Goal: Task Accomplishment & Management: Use online tool/utility

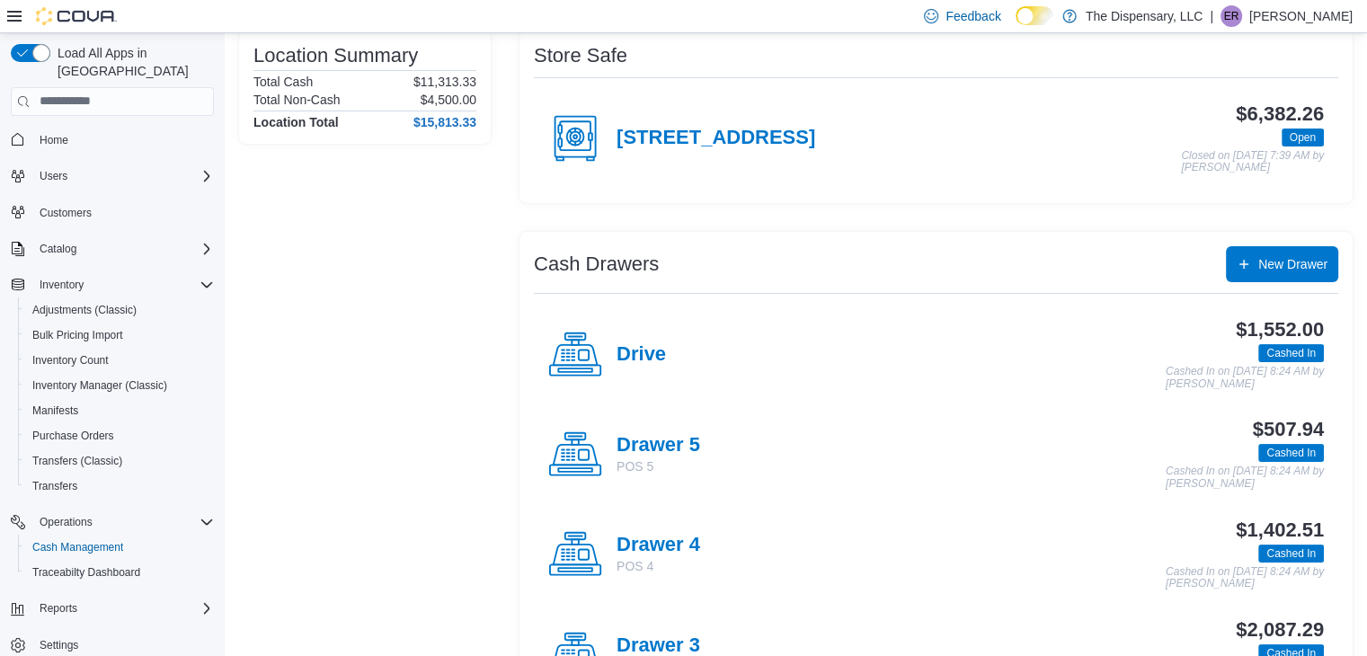
scroll to position [144, 0]
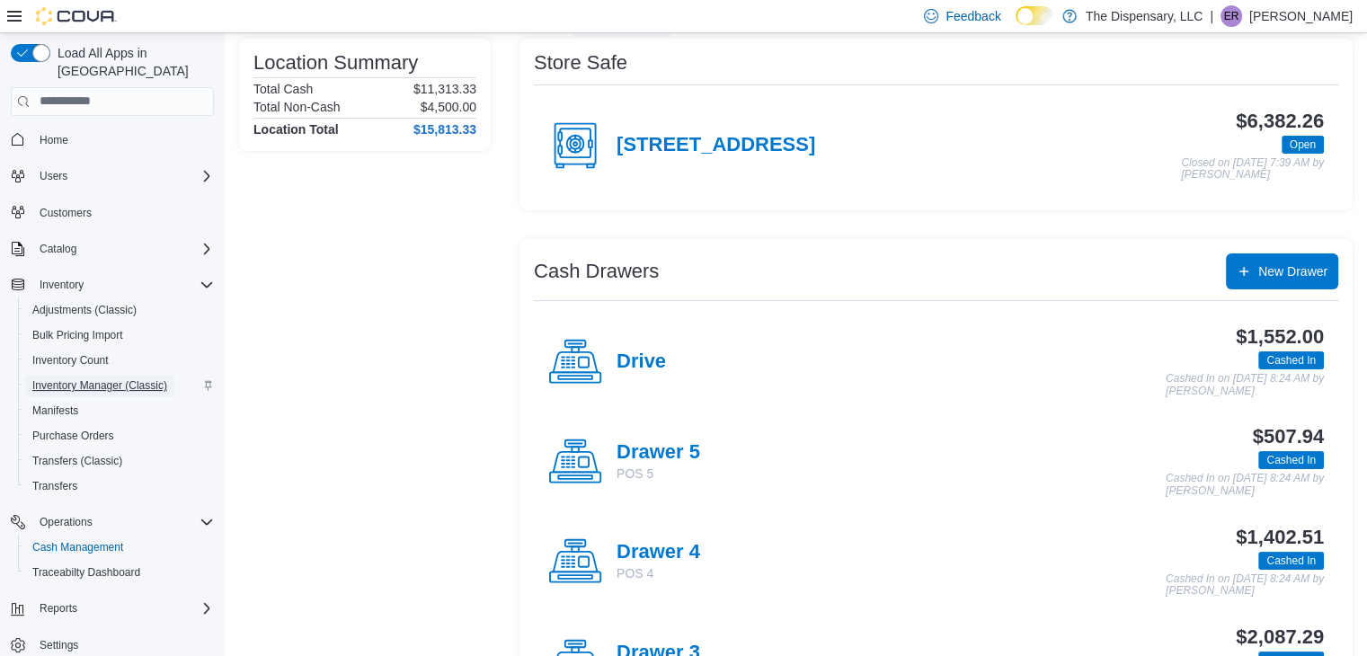
click at [87, 378] on span "Inventory Manager (Classic)" at bounding box center [99, 385] width 135 height 14
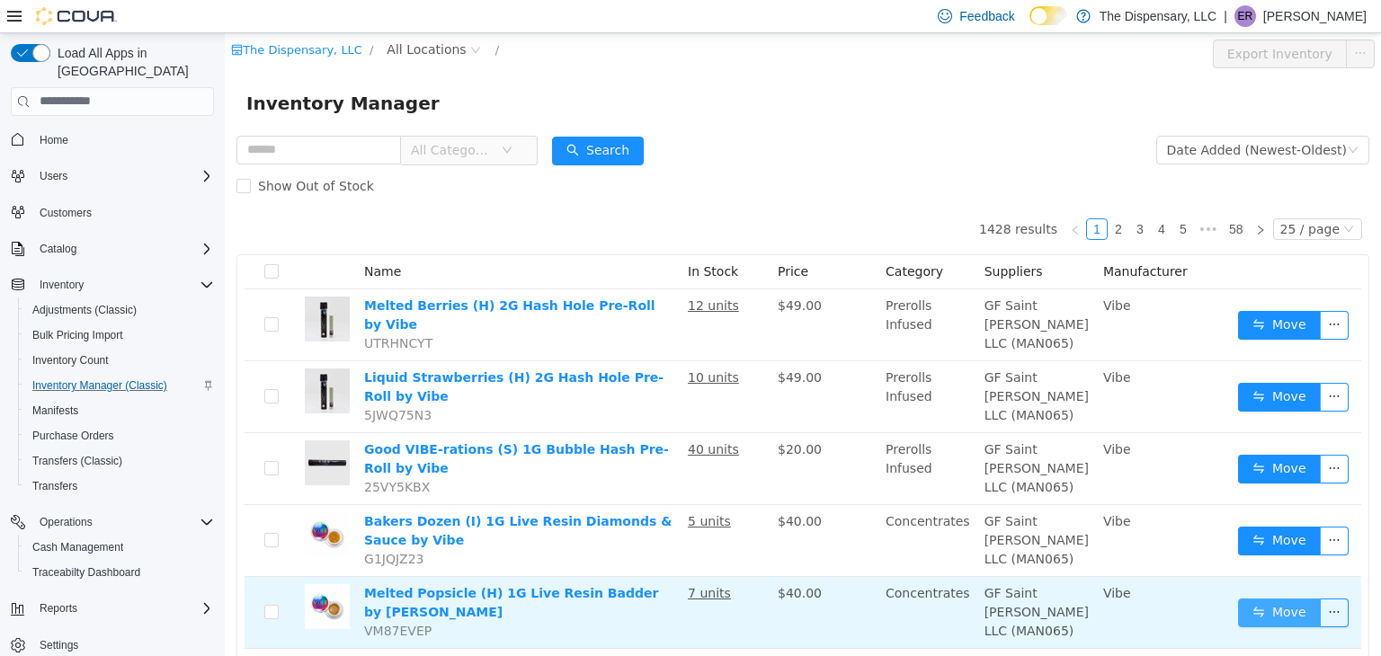
click at [1248, 598] on button "Move" at bounding box center [1279, 612] width 83 height 29
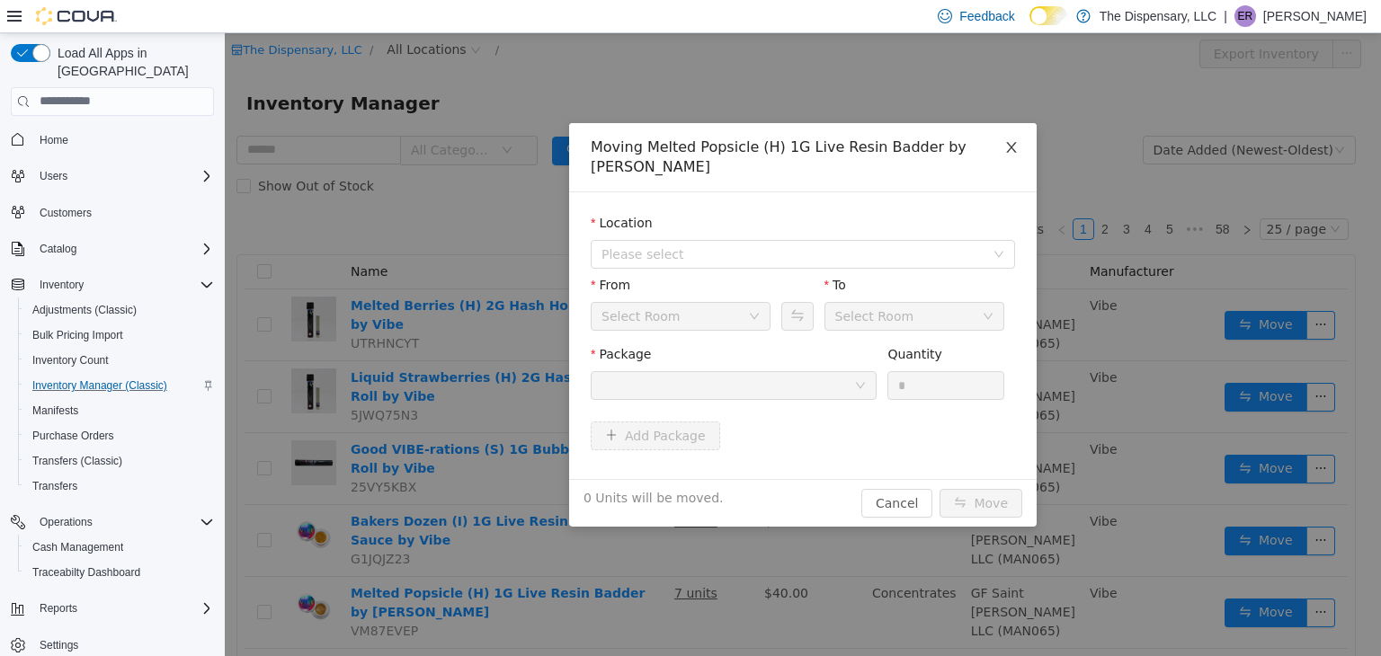
click at [1011, 142] on icon "icon: close" at bounding box center [1011, 146] width 14 height 14
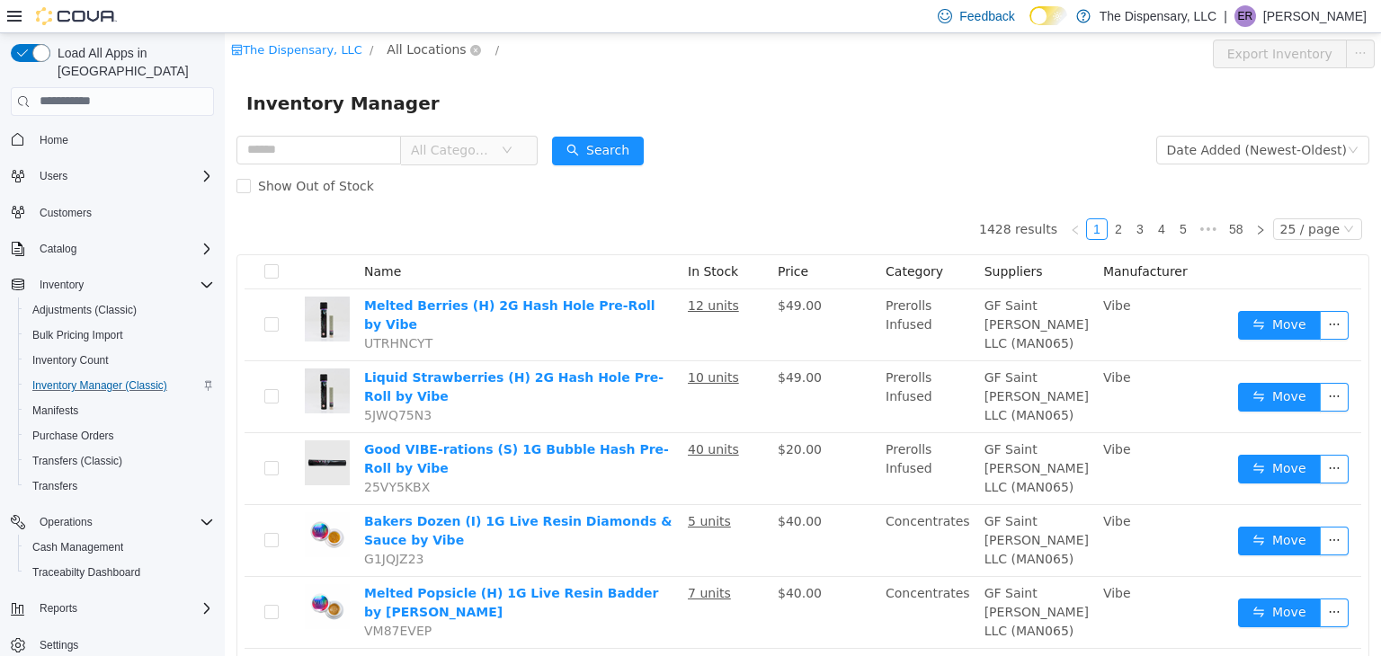
click at [416, 58] on span "All Locations" at bounding box center [426, 49] width 79 height 20
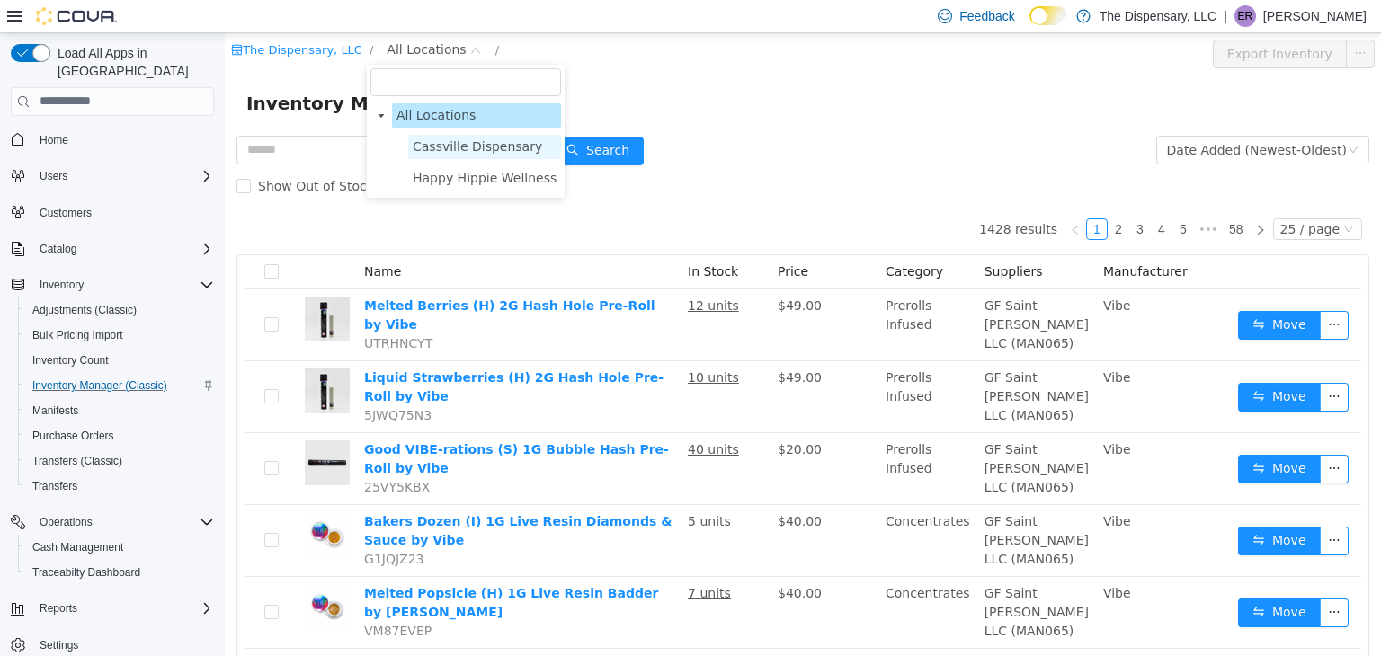
click at [430, 136] on span "Cassville Dispensary" at bounding box center [484, 146] width 153 height 24
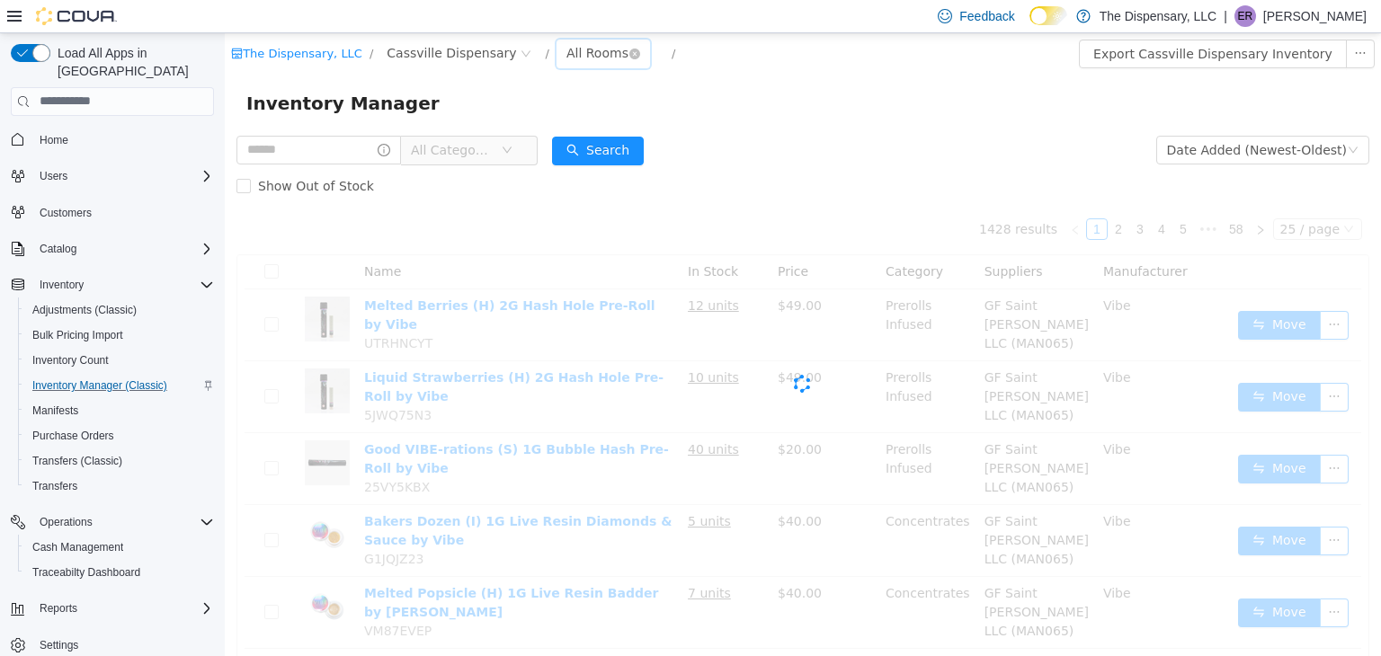
click at [566, 49] on div "All Rooms" at bounding box center [597, 52] width 62 height 27
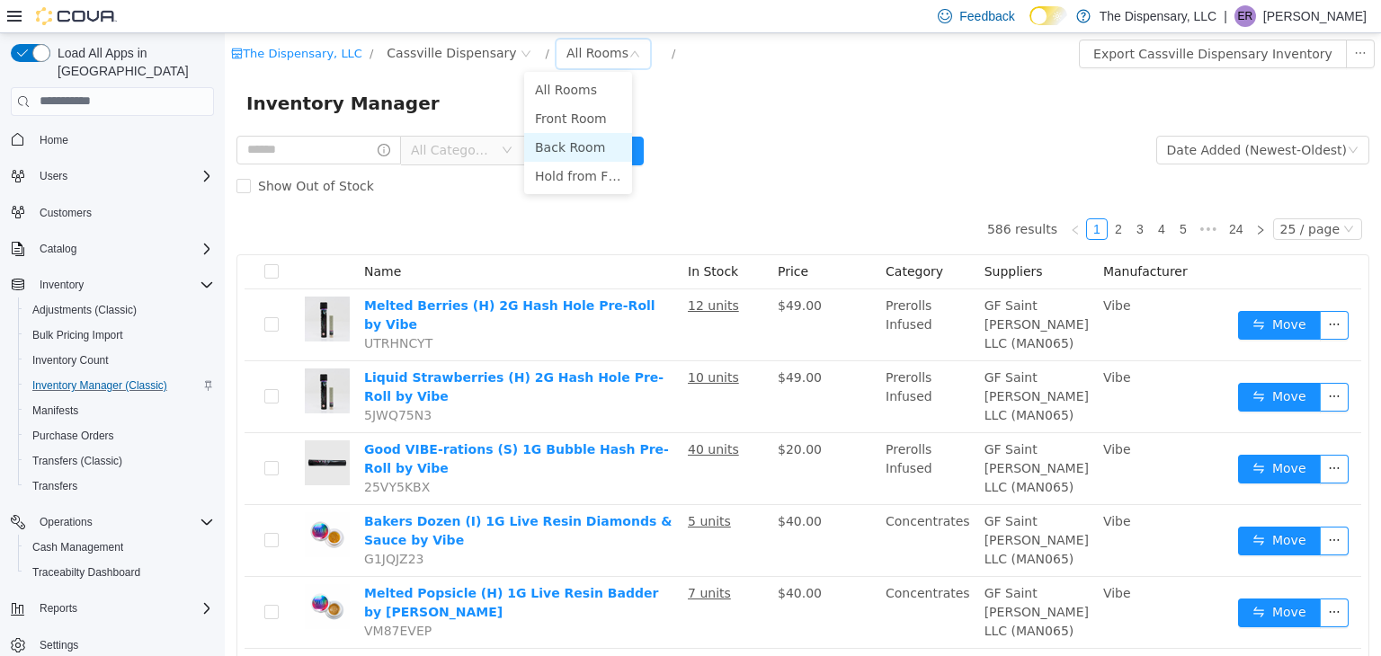
click at [568, 132] on li "Back Room" at bounding box center [578, 146] width 108 height 29
